Goal: Information Seeking & Learning: Find specific fact

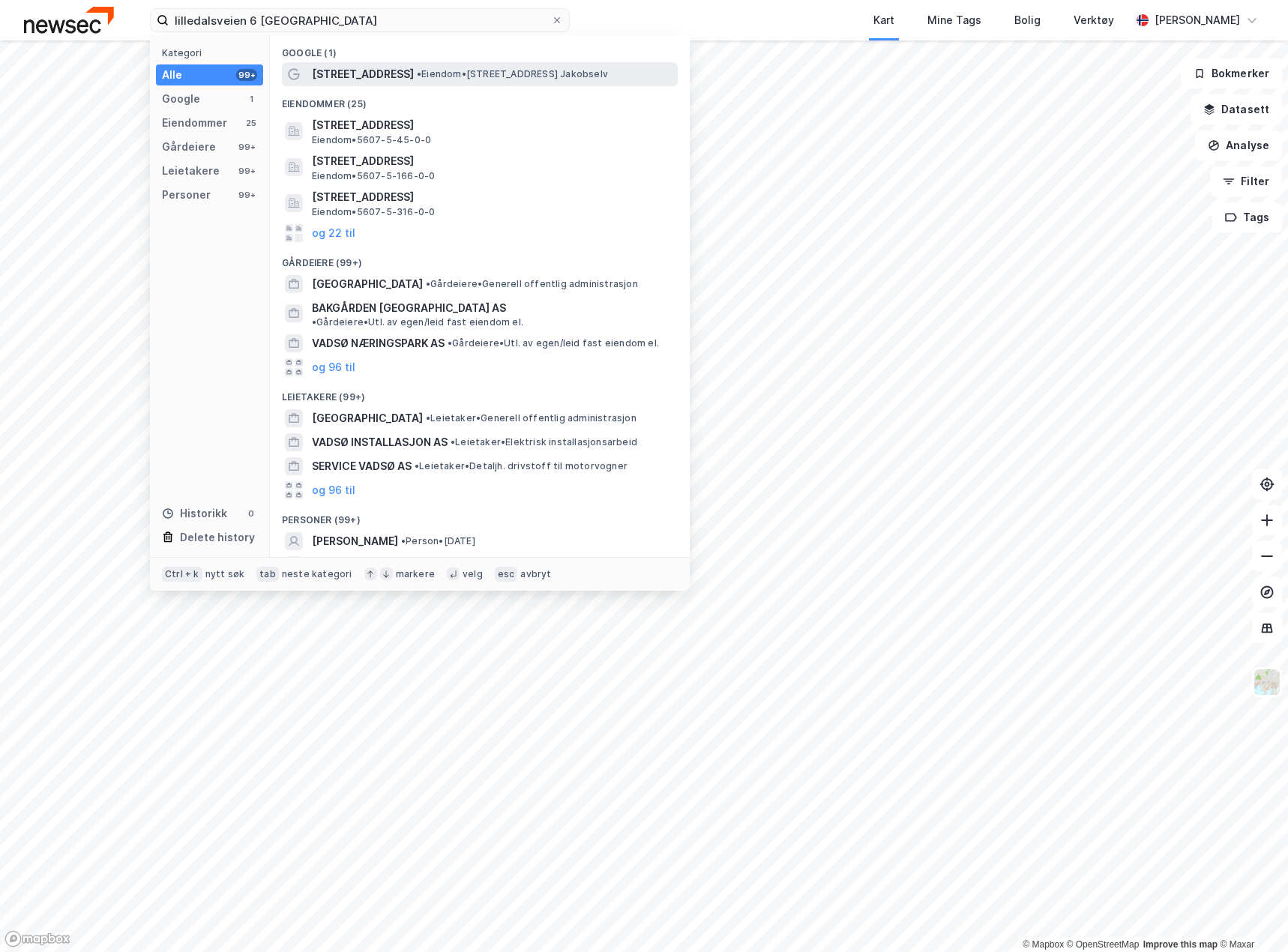
type input "lilledalsveien 6 [GEOGRAPHIC_DATA]"
click at [368, 70] on span "[STREET_ADDRESS]" at bounding box center [363, 74] width 102 height 18
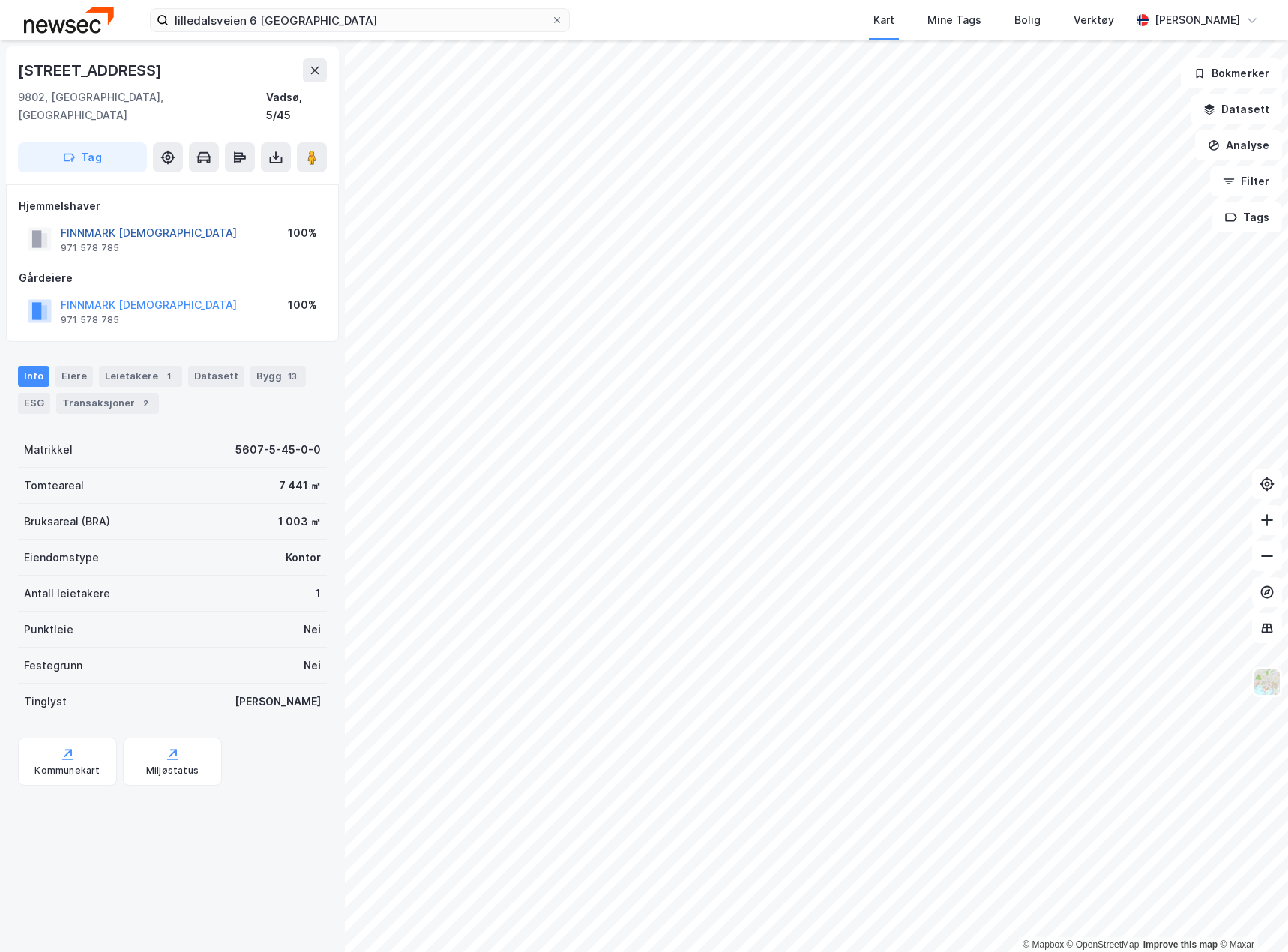
click at [0, 0] on button "FINNMARK [DEMOGRAPHIC_DATA]" at bounding box center [0, 0] width 0 height 0
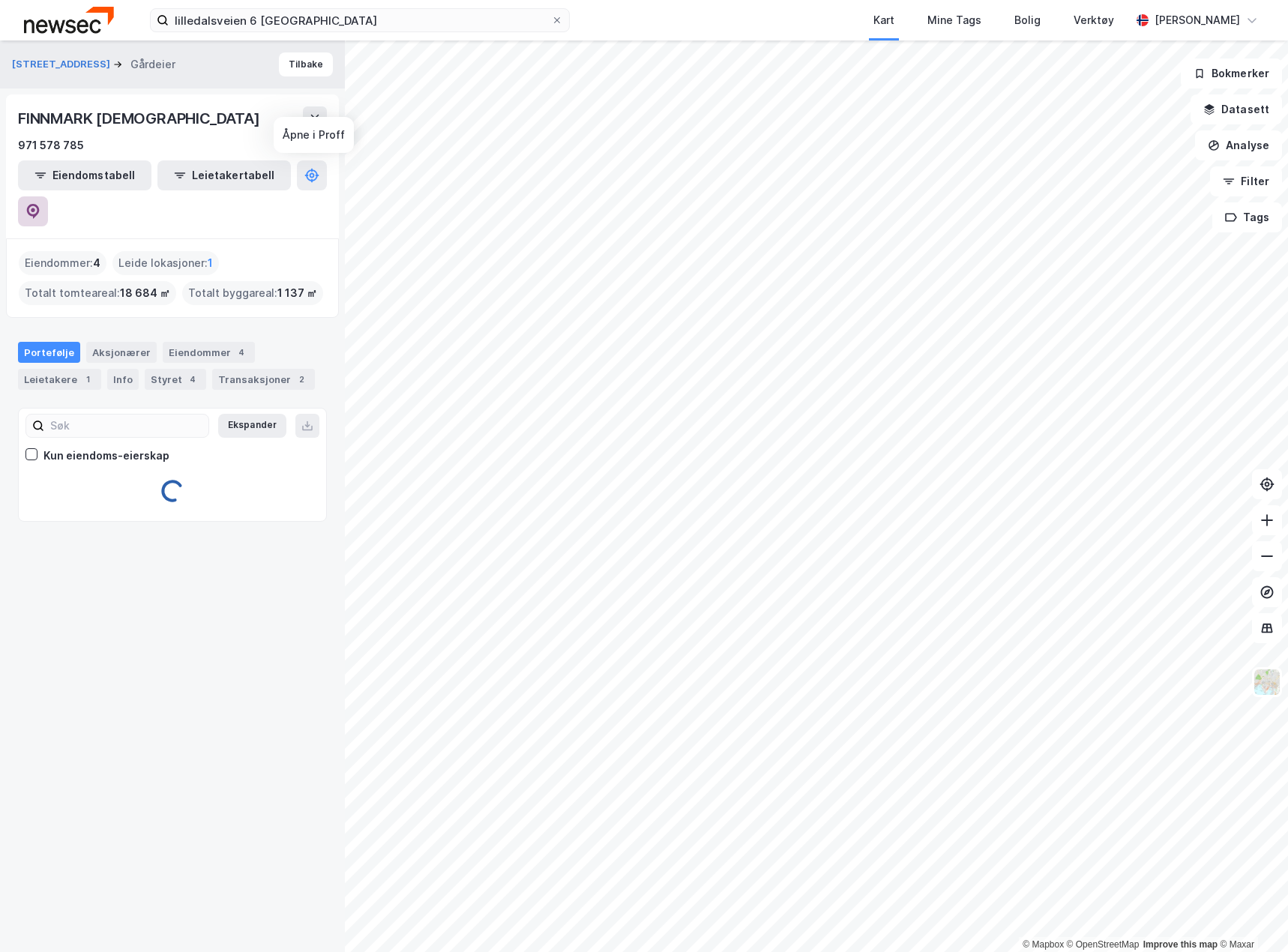
click at [41, 204] on icon at bounding box center [33, 211] width 15 height 15
